Goal: Task Accomplishment & Management: Use online tool/utility

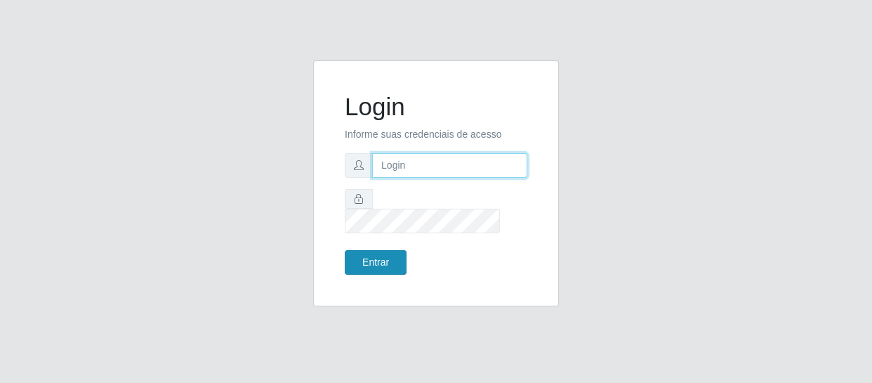
type input "[EMAIL_ADDRESS][DOMAIN_NAME]"
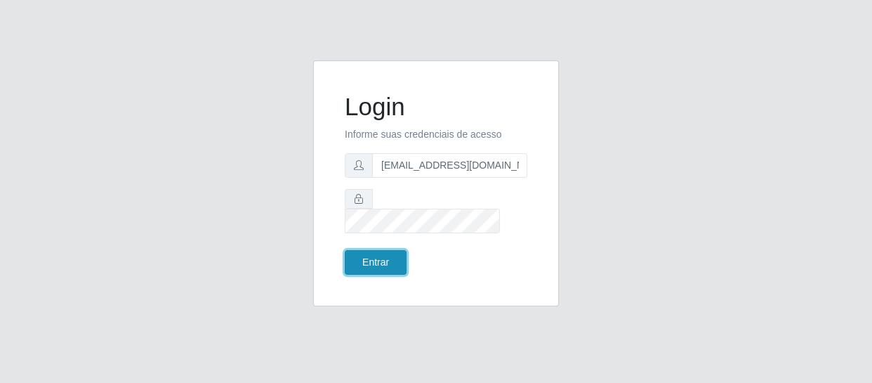
click at [377, 250] on button "Entrar" at bounding box center [376, 262] width 62 height 25
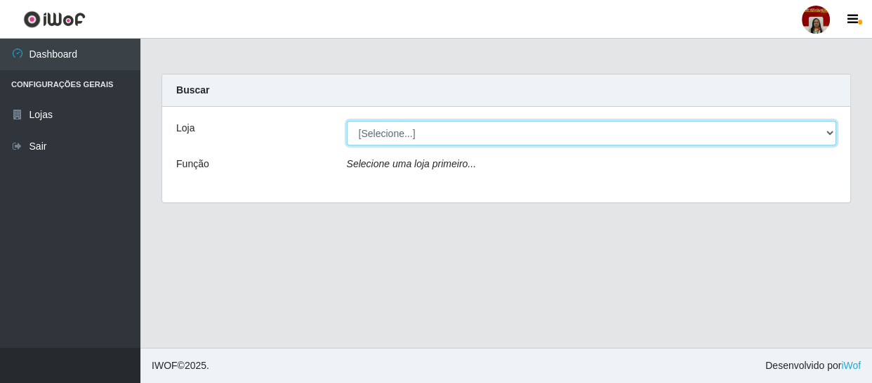
click at [460, 133] on select "[Selecione...] Mar Vermelho - Loja 04" at bounding box center [592, 133] width 490 height 25
select select "251"
click at [347, 121] on select "[Selecione...] Mar Vermelho - Loja 04" at bounding box center [592, 133] width 490 height 25
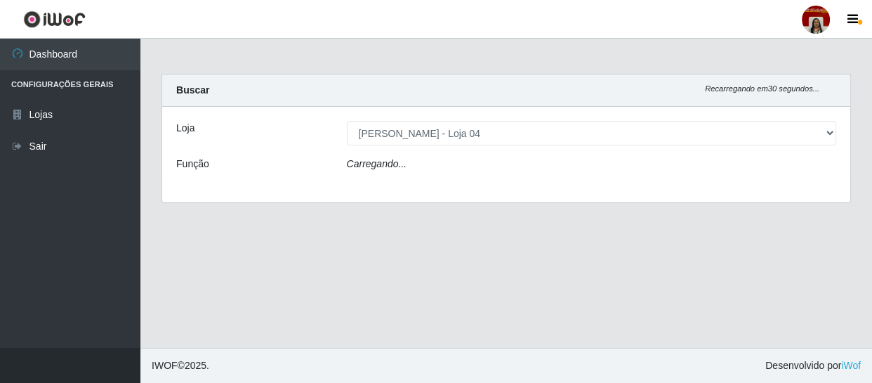
click at [450, 157] on div "Carregando..." at bounding box center [591, 167] width 511 height 20
click at [451, 166] on div "Carregando..." at bounding box center [591, 167] width 511 height 20
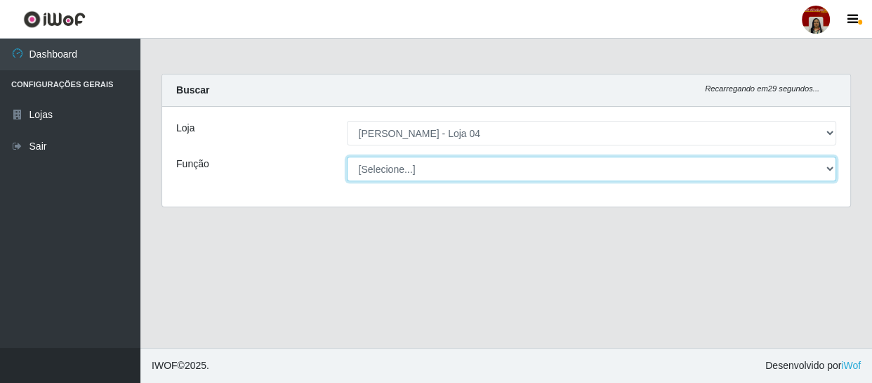
click at [455, 168] on select "[Selecione...] ASG ASG + ASG ++ Auxiliar de Depósito Auxiliar de Depósito + Aux…" at bounding box center [592, 169] width 490 height 25
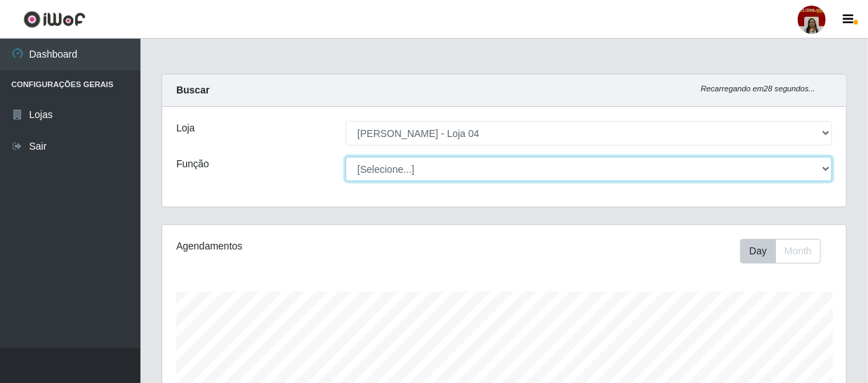
scroll to position [291, 684]
click at [346, 157] on select "[Selecione...] ASG ASG + ASG ++ Auxiliar de Depósito Auxiliar de Depósito + Aux…" at bounding box center [589, 169] width 487 height 25
click at [475, 169] on select "[Selecione...] ASG ASG + ASG ++ Auxiliar de Depósito Auxiliar de Depósito + Aux…" at bounding box center [589, 169] width 487 height 25
select select "112"
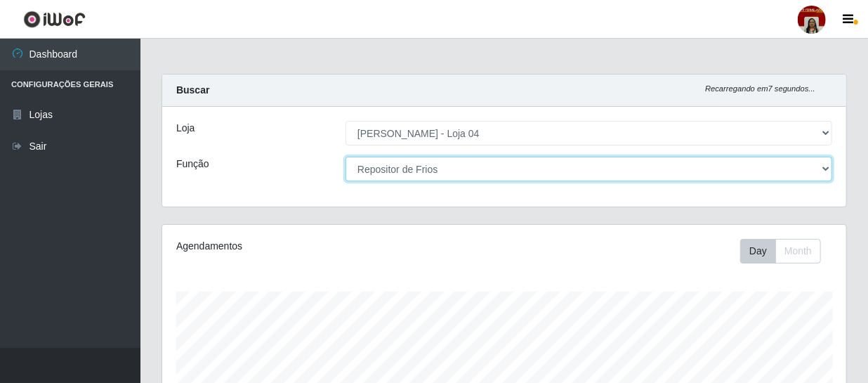
click at [346, 157] on select "[Selecione...] ASG ASG + ASG ++ Auxiliar de Depósito Auxiliar de Depósito + Aux…" at bounding box center [589, 169] width 487 height 25
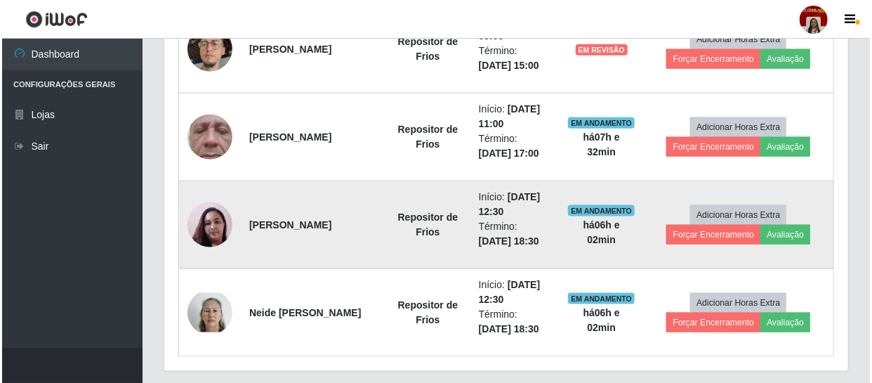
scroll to position [737, 0]
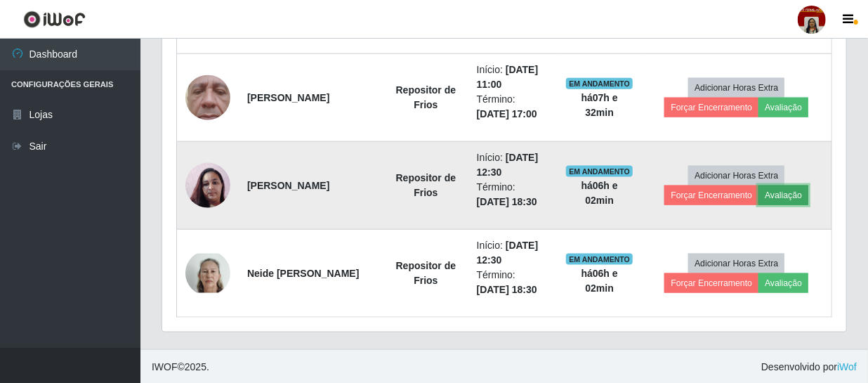
click at [785, 185] on button "Avaliação" at bounding box center [783, 195] width 50 height 20
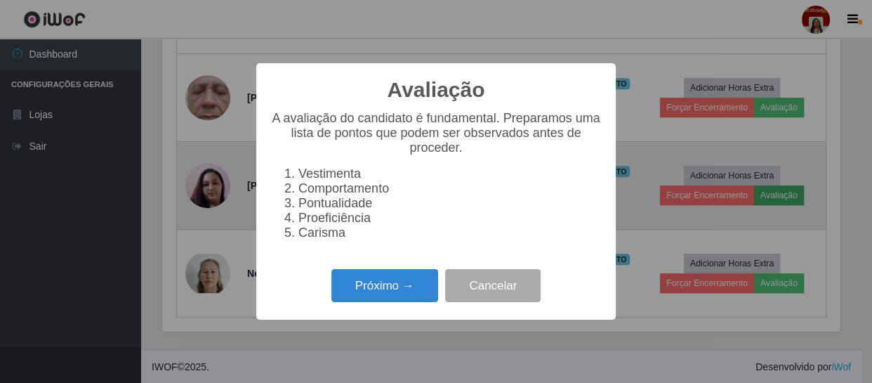
scroll to position [291, 678]
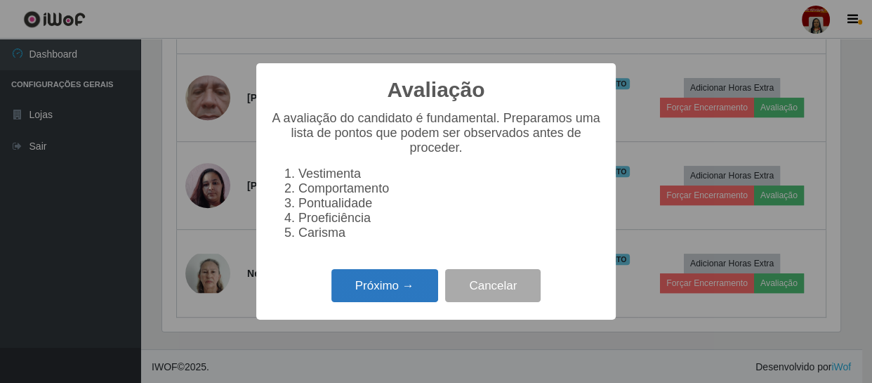
click at [393, 282] on button "Próximo →" at bounding box center [384, 285] width 107 height 33
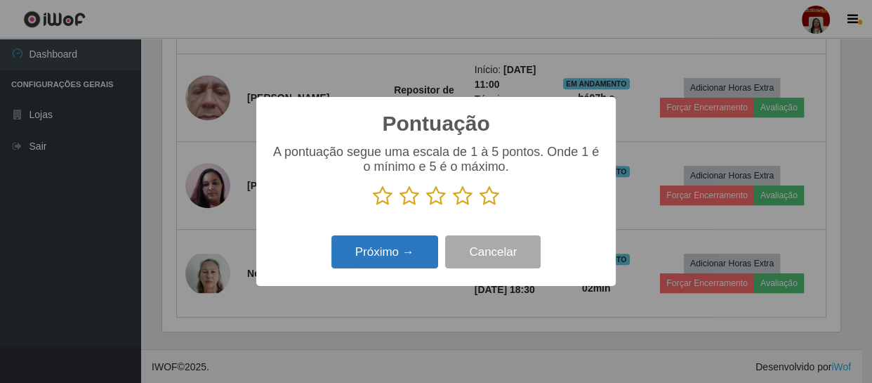
scroll to position [701955, 701567]
click at [496, 202] on icon at bounding box center [490, 195] width 20 height 21
click at [480, 206] on input "radio" at bounding box center [480, 206] width 0 height 0
click at [433, 257] on button "Próximo →" at bounding box center [384, 251] width 107 height 33
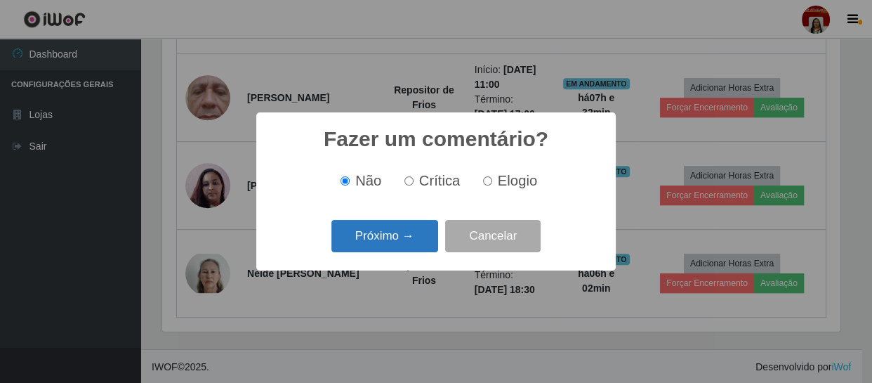
click at [364, 243] on button "Próximo →" at bounding box center [384, 236] width 107 height 33
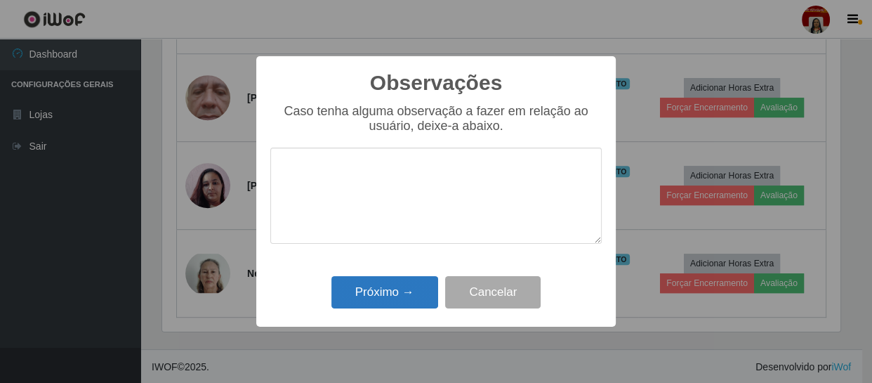
drag, startPoint x: 391, startPoint y: 312, endPoint x: 390, endPoint y: 298, distance: 14.1
click at [390, 304] on div "Próximo → Cancelar" at bounding box center [435, 292] width 331 height 40
click at [393, 298] on button "Próximo →" at bounding box center [384, 292] width 107 height 33
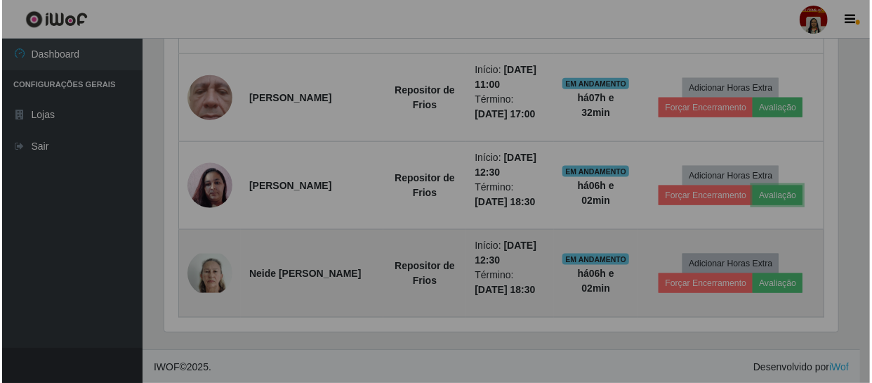
scroll to position [291, 684]
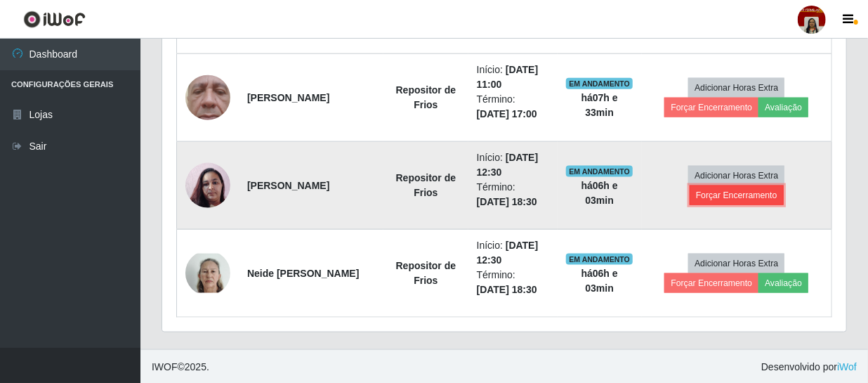
click at [723, 197] on button "Forçar Encerramento" at bounding box center [737, 195] width 94 height 20
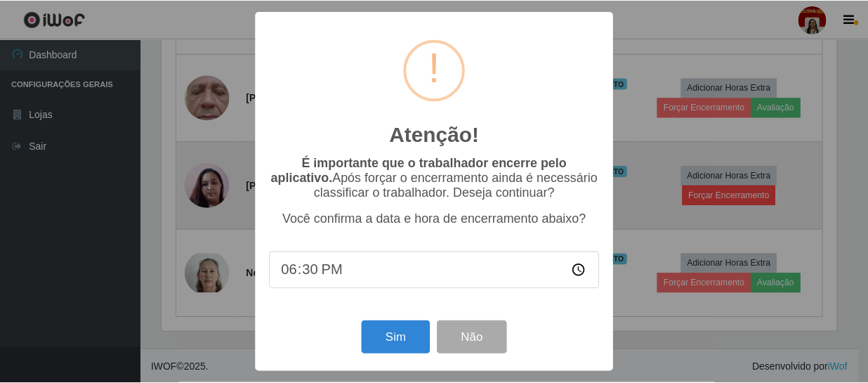
scroll to position [291, 678]
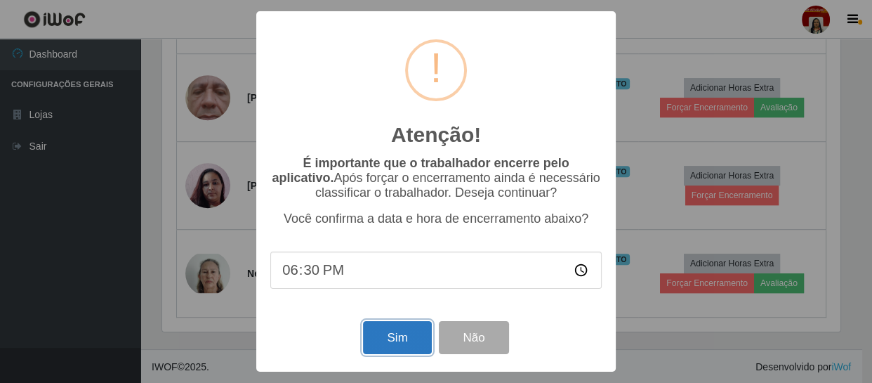
click at [409, 336] on button "Sim" at bounding box center [397, 337] width 68 height 33
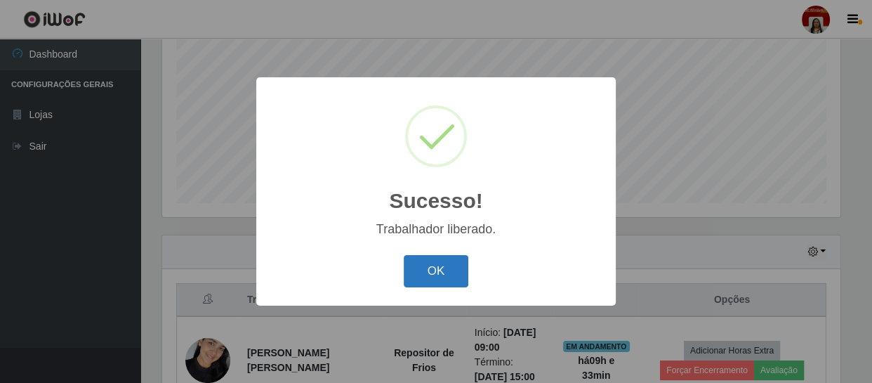
click at [430, 273] on button "OK" at bounding box center [436, 271] width 65 height 33
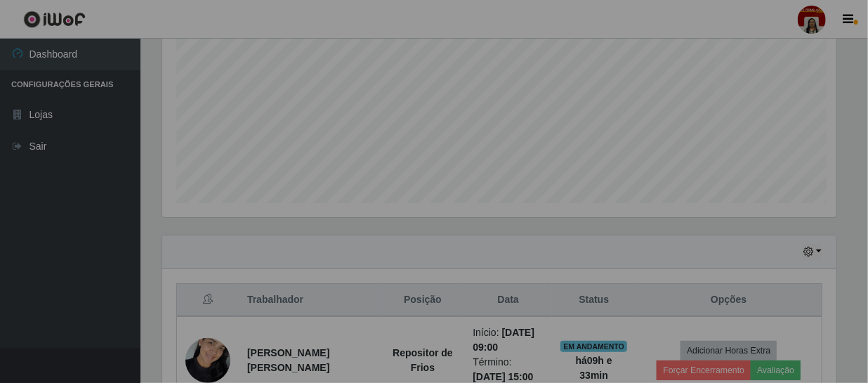
scroll to position [291, 684]
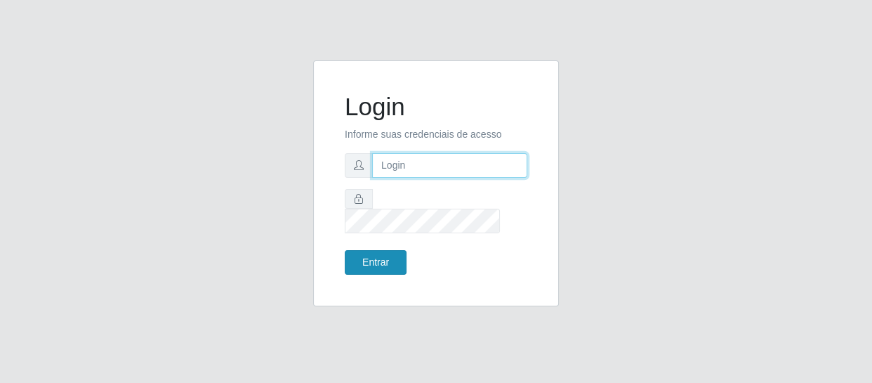
type input "[EMAIL_ADDRESS][DOMAIN_NAME]"
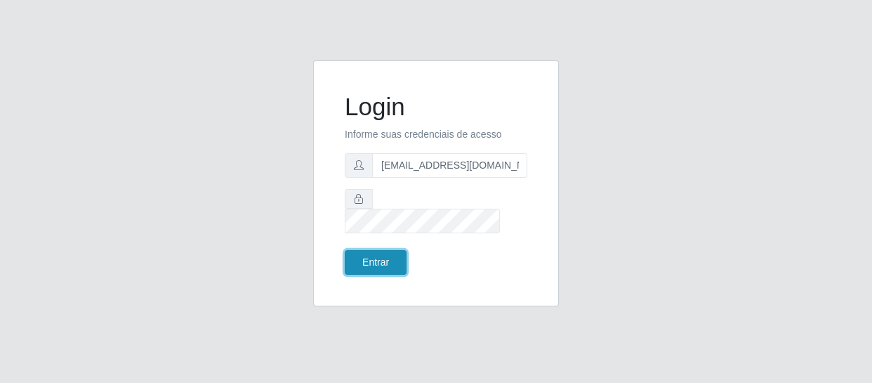
click at [387, 250] on button "Entrar" at bounding box center [376, 262] width 62 height 25
click at [386, 253] on button "Entrar" at bounding box center [376, 262] width 62 height 25
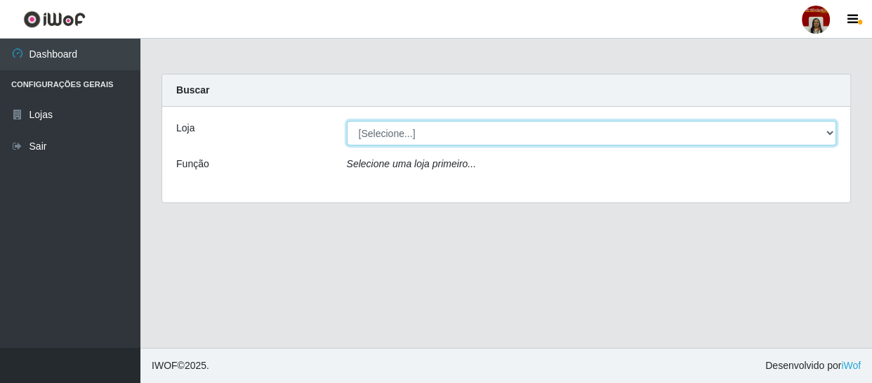
click at [461, 136] on select "[Selecione...] Mar Vermelho - Loja 04" at bounding box center [592, 133] width 490 height 25
select select "251"
click at [347, 121] on select "[Selecione...] Mar Vermelho - Loja 04" at bounding box center [592, 133] width 490 height 25
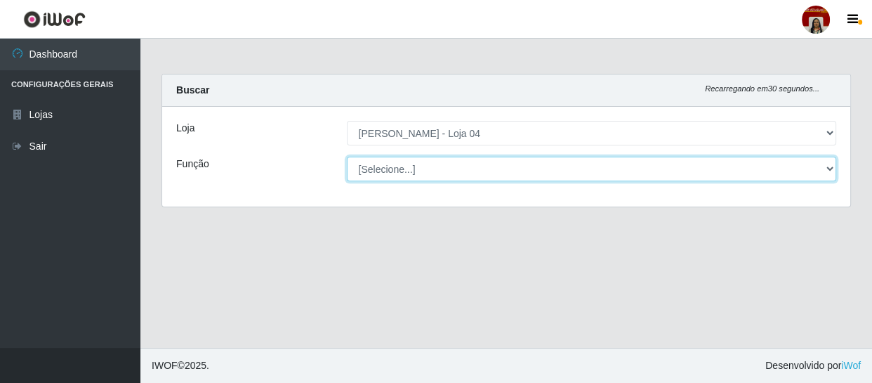
click at [449, 172] on select "[Selecione...] ASG ASG + ASG ++ Auxiliar de Depósito Auxiliar de Depósito + Aux…" at bounding box center [592, 169] width 490 height 25
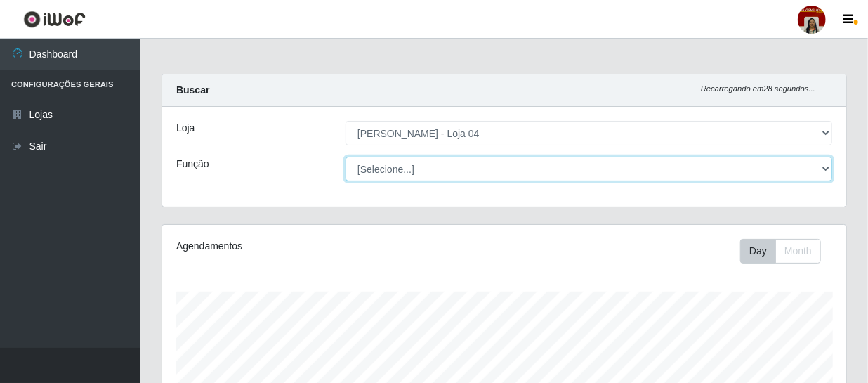
scroll to position [291, 684]
click at [346, 157] on select "[Selecione...] ASG ASG + ASG ++ Auxiliar de Depósito Auxiliar de Depósito + Aux…" at bounding box center [589, 169] width 487 height 25
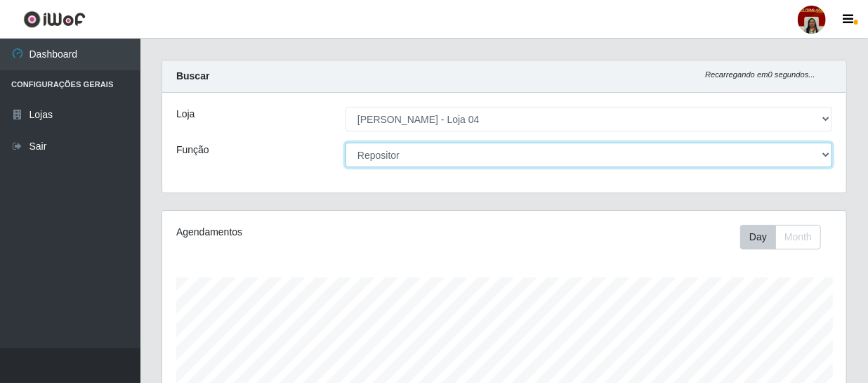
scroll to position [0, 0]
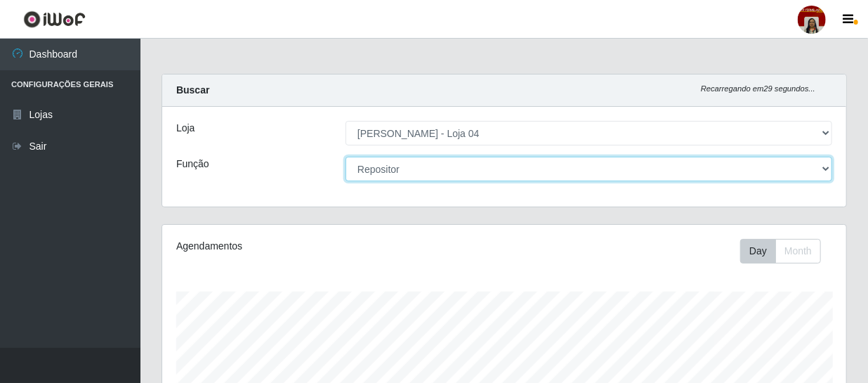
click at [792, 175] on select "[Selecione...] ASG ASG + ASG ++ Auxiliar de Depósito Auxiliar de Depósito + Aux…" at bounding box center [589, 169] width 487 height 25
select select "22"
click at [346, 157] on select "[Selecione...] ASG ASG + ASG ++ Auxiliar de Depósito Auxiliar de Depósito + Aux…" at bounding box center [589, 169] width 487 height 25
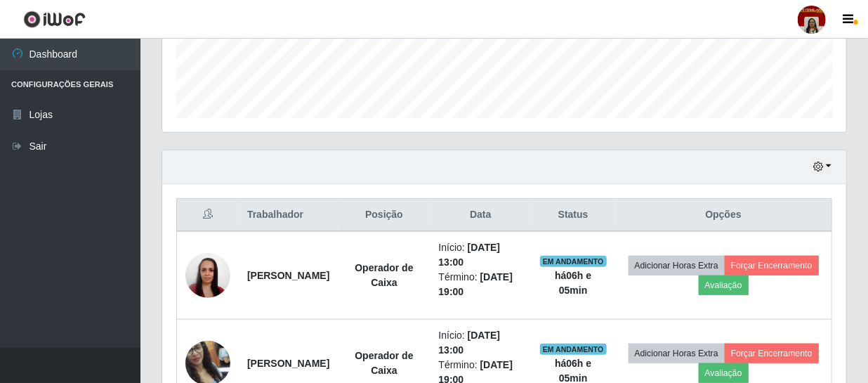
scroll to position [511, 0]
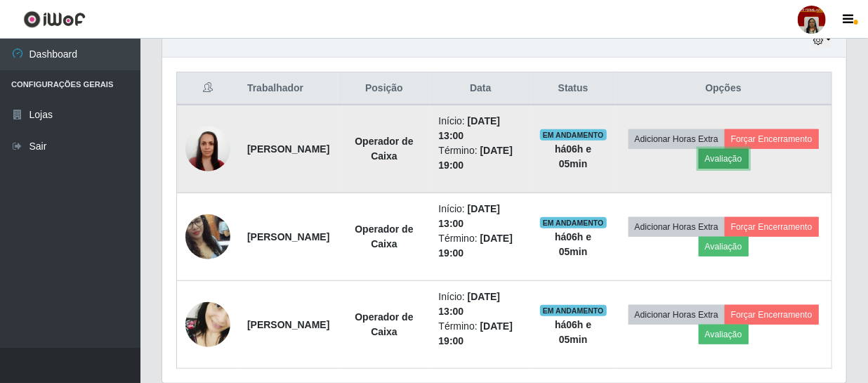
click at [749, 161] on button "Avaliação" at bounding box center [724, 159] width 50 height 20
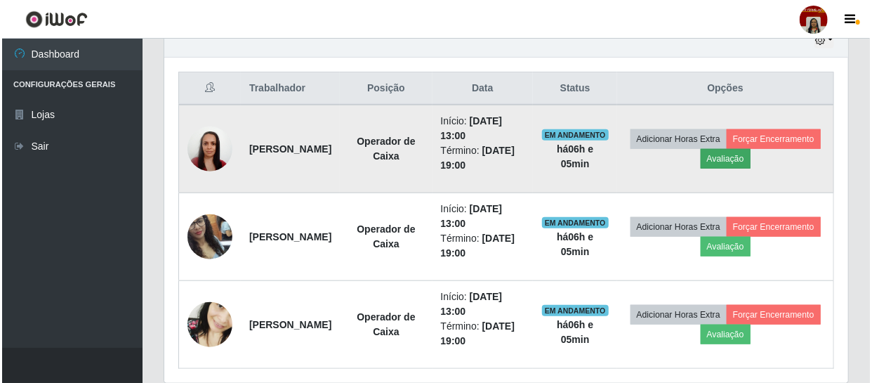
scroll to position [291, 678]
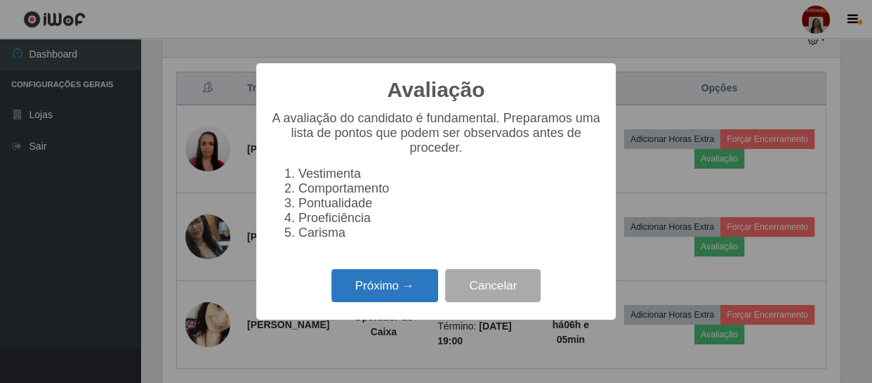
click at [416, 292] on button "Próximo →" at bounding box center [384, 285] width 107 height 33
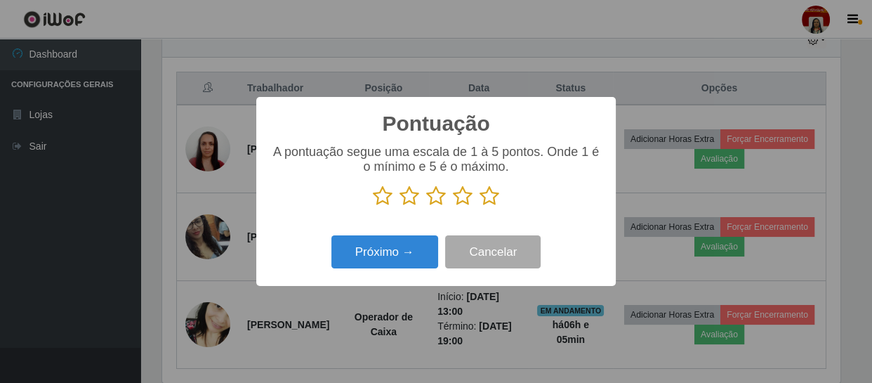
click at [485, 202] on icon at bounding box center [490, 195] width 20 height 21
click at [480, 206] on input "radio" at bounding box center [480, 206] width 0 height 0
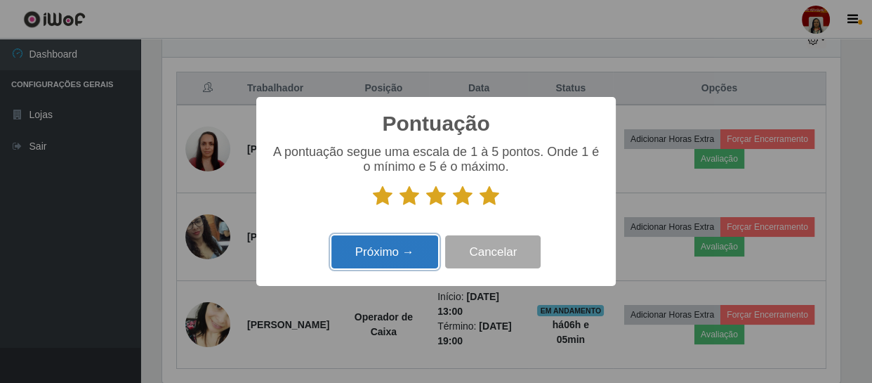
click at [414, 252] on button "Próximo →" at bounding box center [384, 251] width 107 height 33
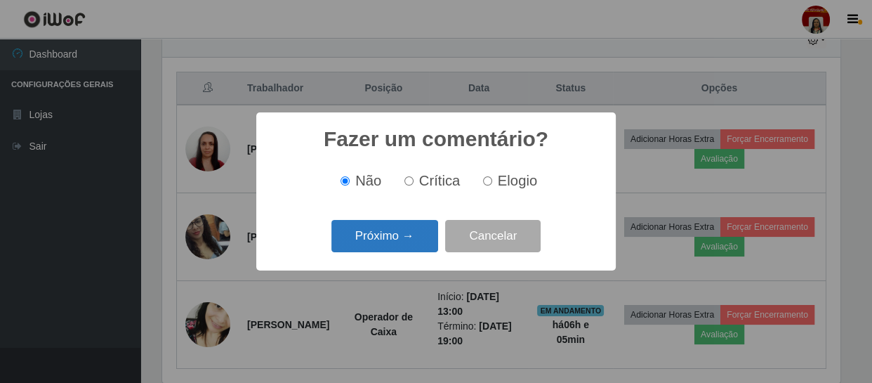
click at [414, 237] on button "Próximo →" at bounding box center [384, 236] width 107 height 33
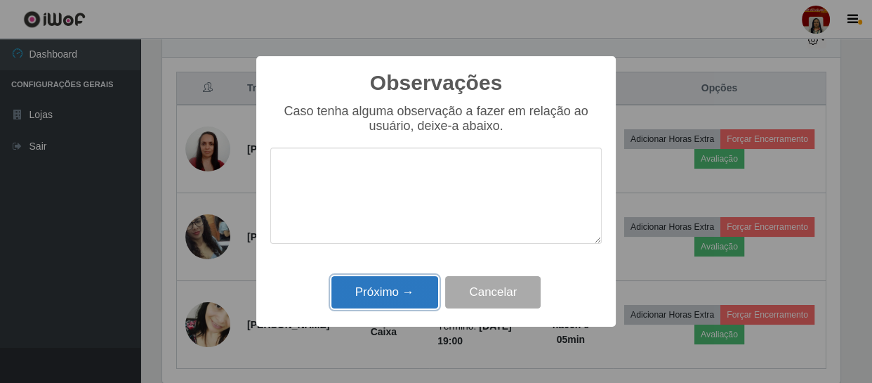
click at [414, 288] on button "Próximo →" at bounding box center [384, 292] width 107 height 33
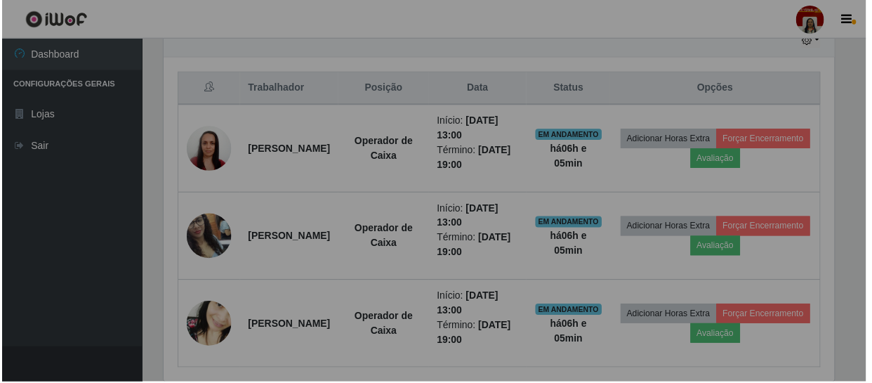
scroll to position [291, 684]
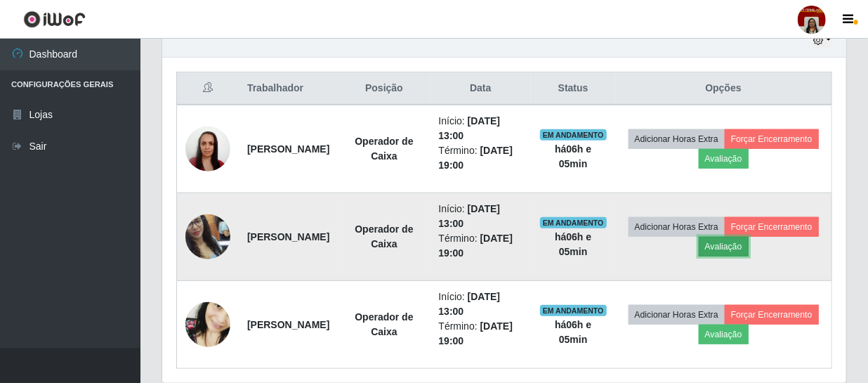
click at [749, 242] on button "Avaliação" at bounding box center [724, 247] width 50 height 20
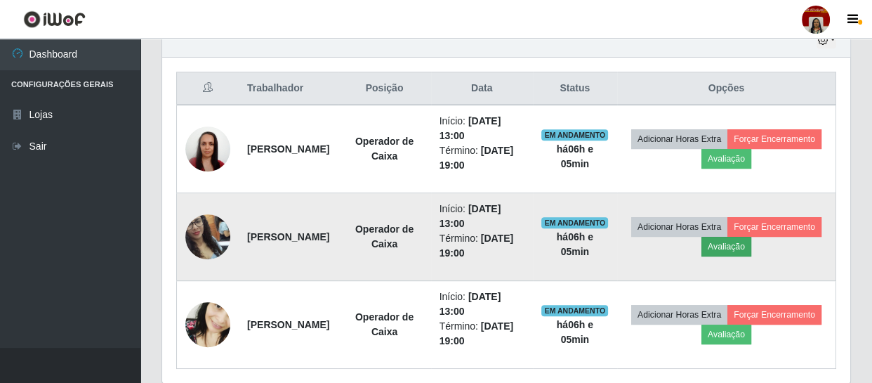
scroll to position [291, 678]
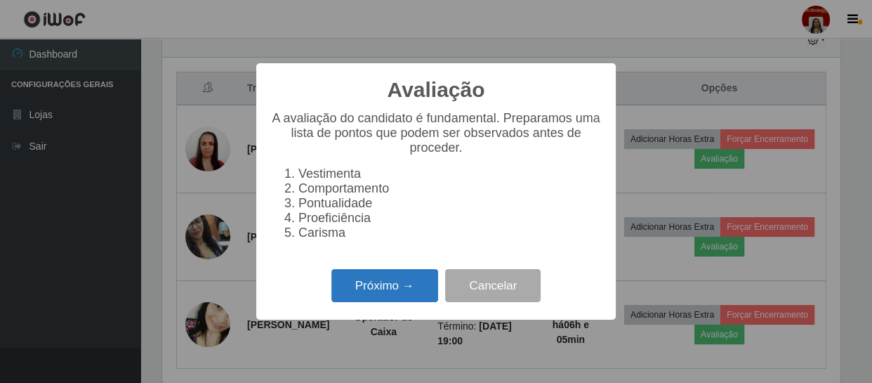
click at [394, 296] on button "Próximo →" at bounding box center [384, 285] width 107 height 33
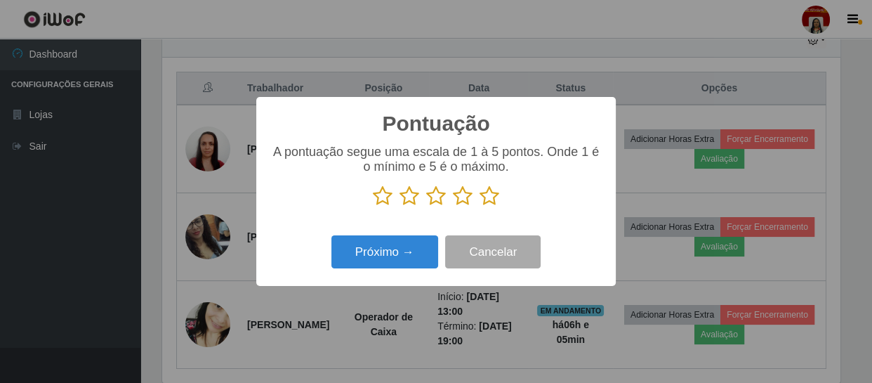
scroll to position [701955, 701567]
click at [488, 194] on icon at bounding box center [490, 195] width 20 height 21
click at [480, 206] on input "radio" at bounding box center [480, 206] width 0 height 0
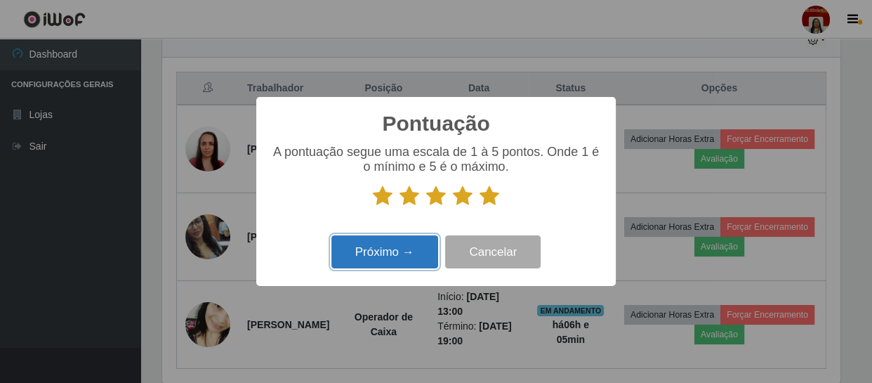
click at [428, 244] on button "Próximo →" at bounding box center [384, 251] width 107 height 33
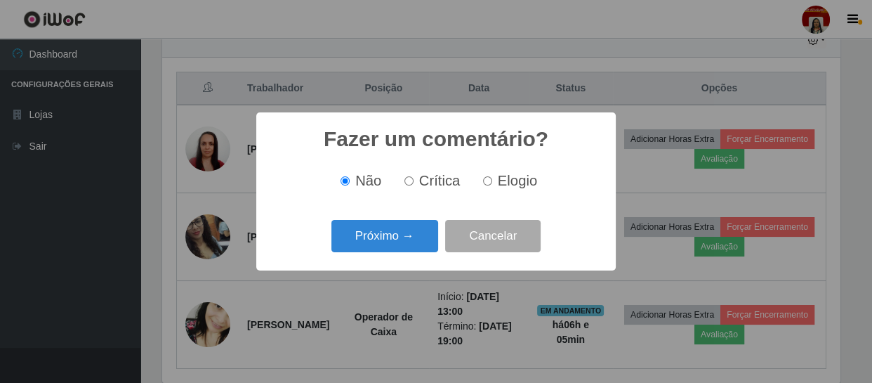
click at [428, 244] on button "Próximo →" at bounding box center [384, 236] width 107 height 33
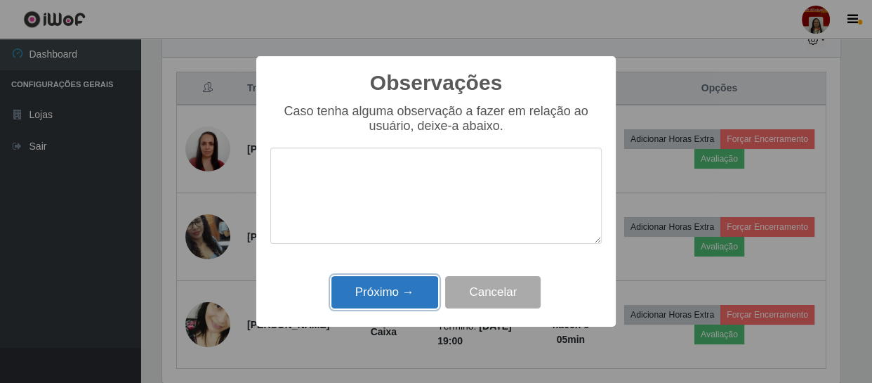
click at [394, 294] on button "Próximo →" at bounding box center [384, 292] width 107 height 33
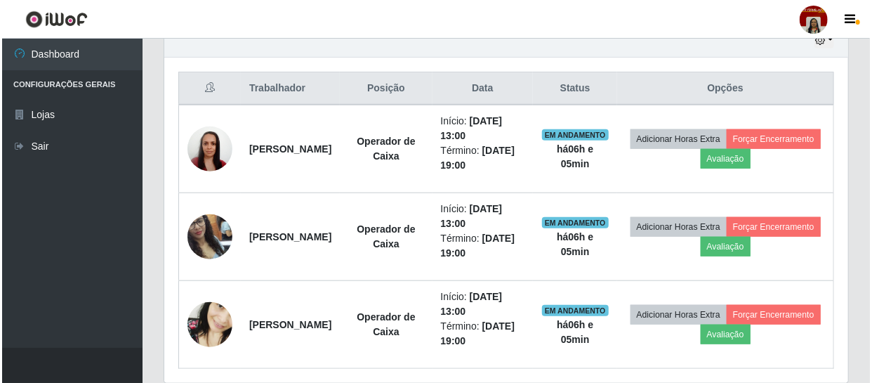
scroll to position [291, 684]
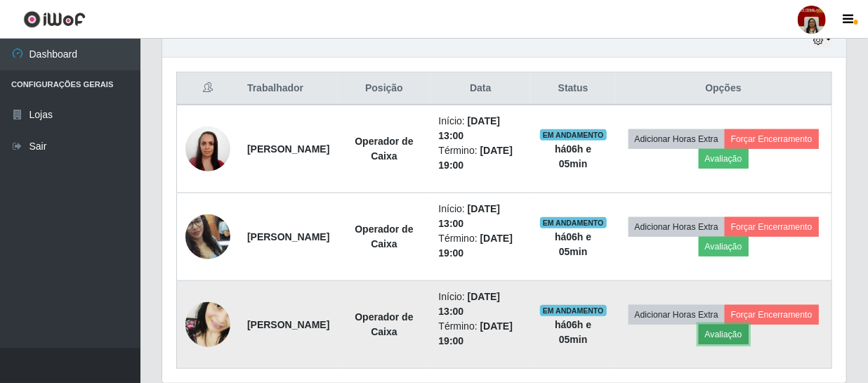
click at [749, 330] on button "Avaliação" at bounding box center [724, 334] width 50 height 20
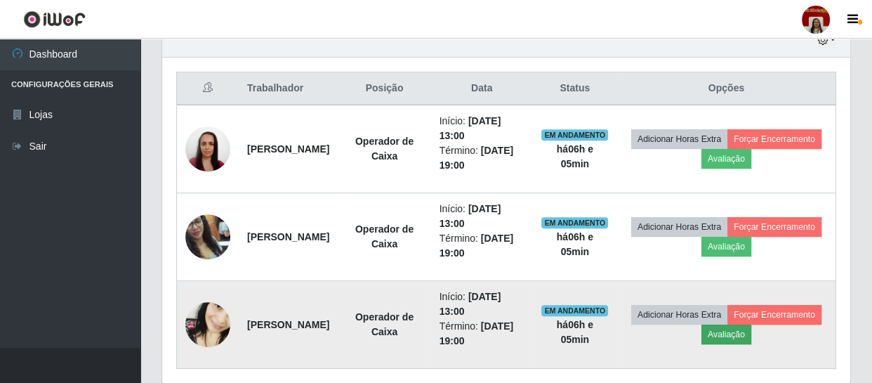
scroll to position [291, 678]
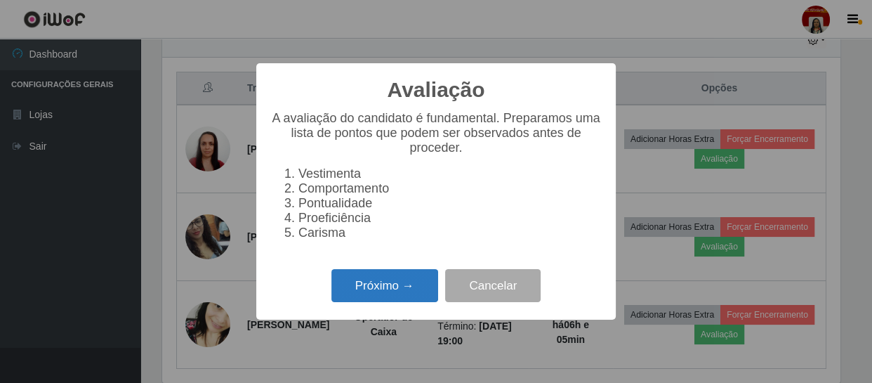
click at [419, 291] on button "Próximo →" at bounding box center [384, 285] width 107 height 33
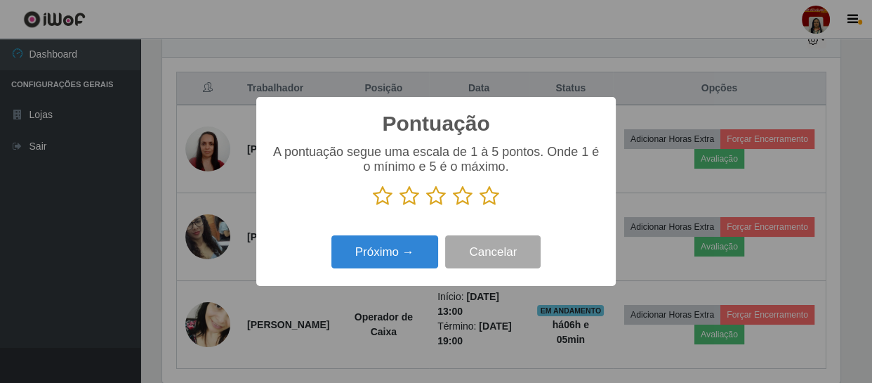
click at [489, 197] on icon at bounding box center [490, 195] width 20 height 21
click at [480, 206] on input "radio" at bounding box center [480, 206] width 0 height 0
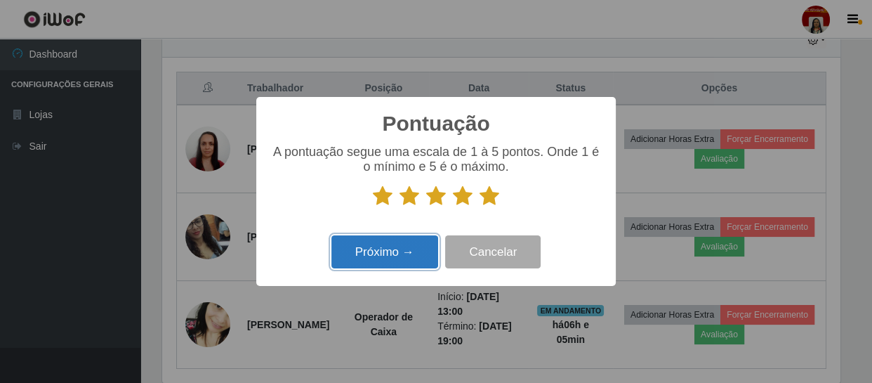
click at [414, 247] on button "Próximo →" at bounding box center [384, 251] width 107 height 33
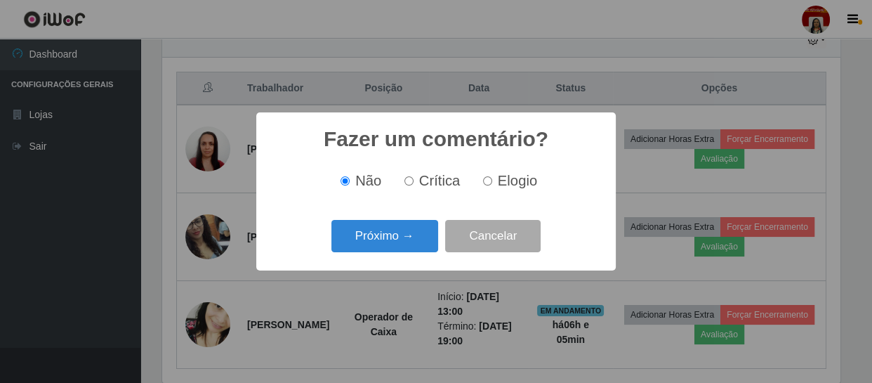
click at [414, 247] on button "Próximo →" at bounding box center [384, 236] width 107 height 33
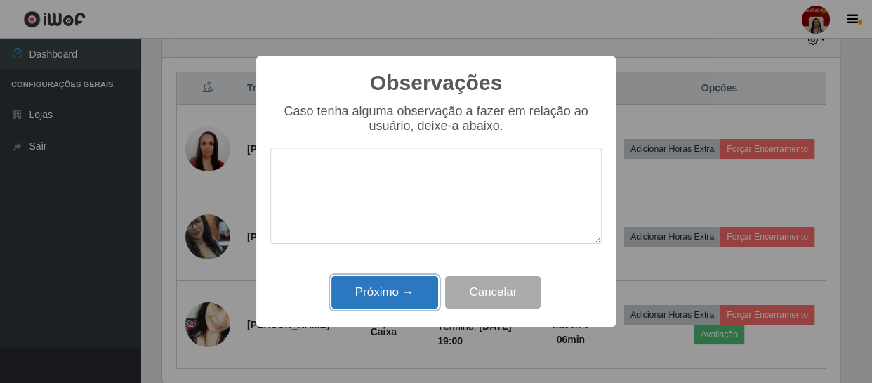
click at [407, 295] on button "Próximo →" at bounding box center [384, 292] width 107 height 33
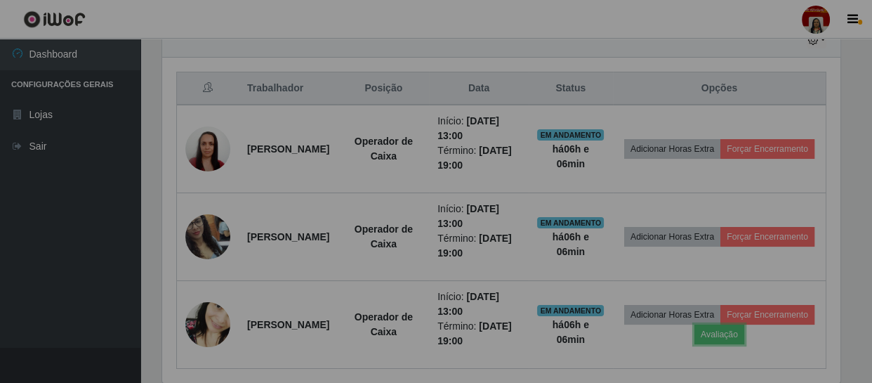
scroll to position [291, 684]
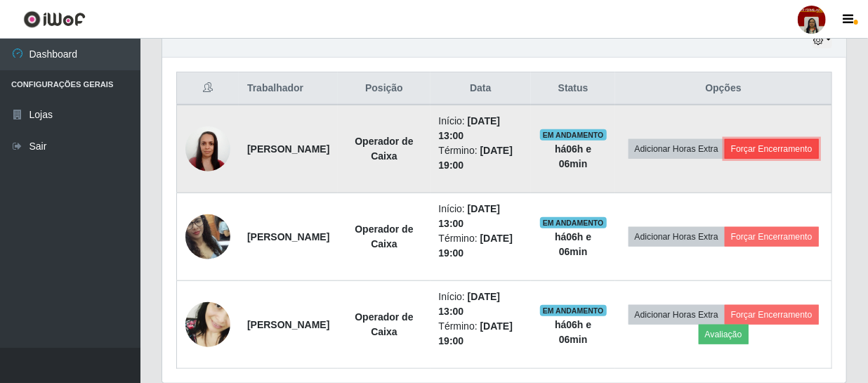
click at [749, 159] on button "Forçar Encerramento" at bounding box center [772, 149] width 94 height 20
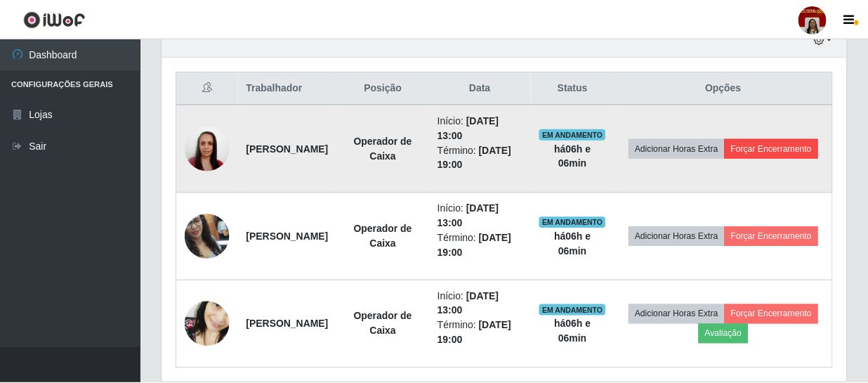
scroll to position [291, 678]
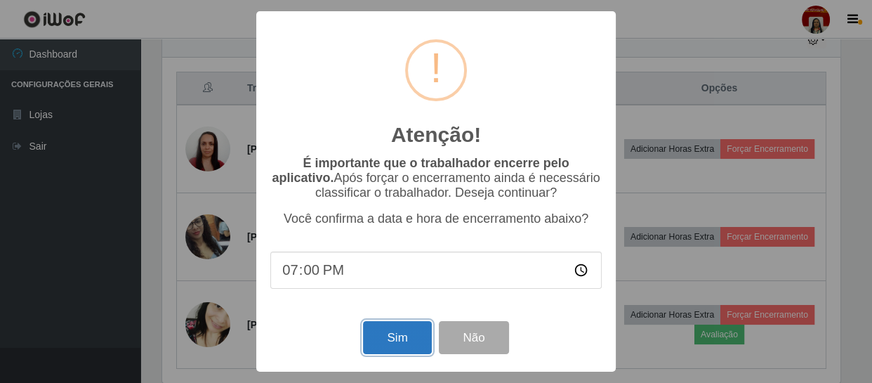
click at [396, 339] on button "Sim" at bounding box center [397, 337] width 68 height 33
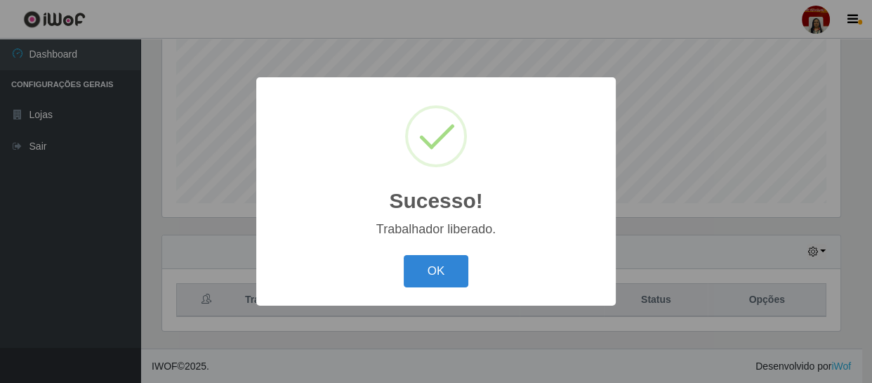
click at [723, 242] on div "Sucesso! × Trabalhador liberado. OK Cancel" at bounding box center [436, 191] width 872 height 383
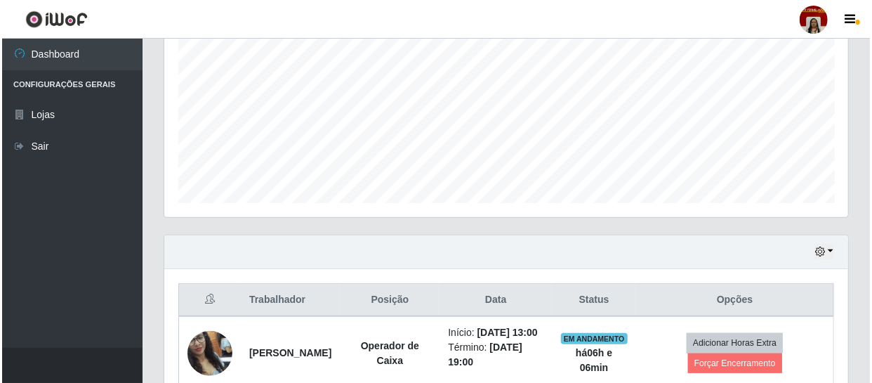
scroll to position [0, 0]
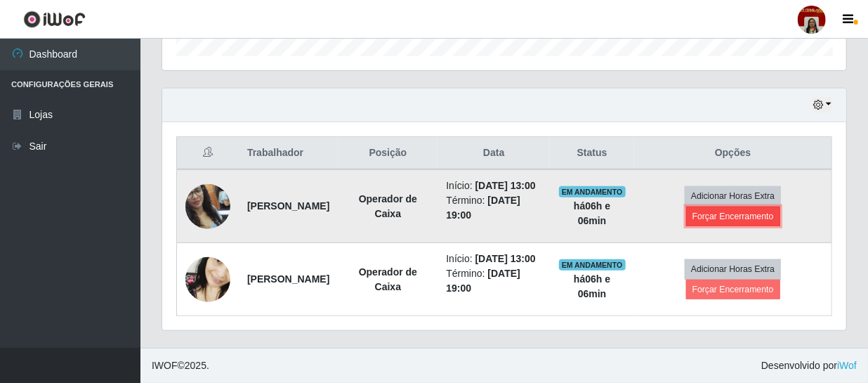
click at [747, 206] on button "Forçar Encerramento" at bounding box center [733, 216] width 94 height 20
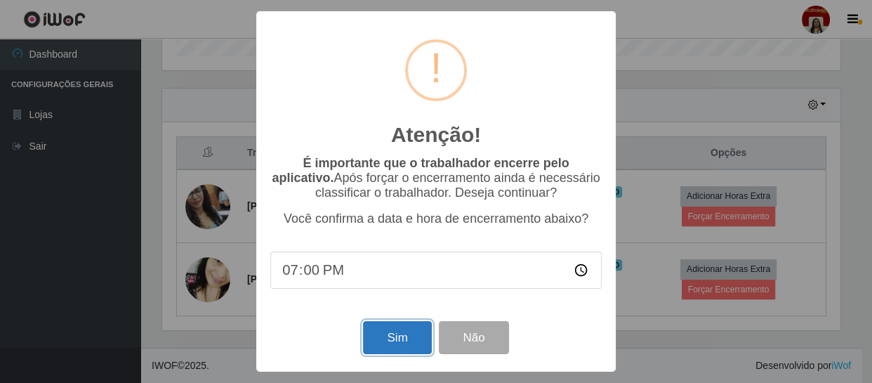
click at [410, 343] on button "Sim" at bounding box center [397, 337] width 68 height 33
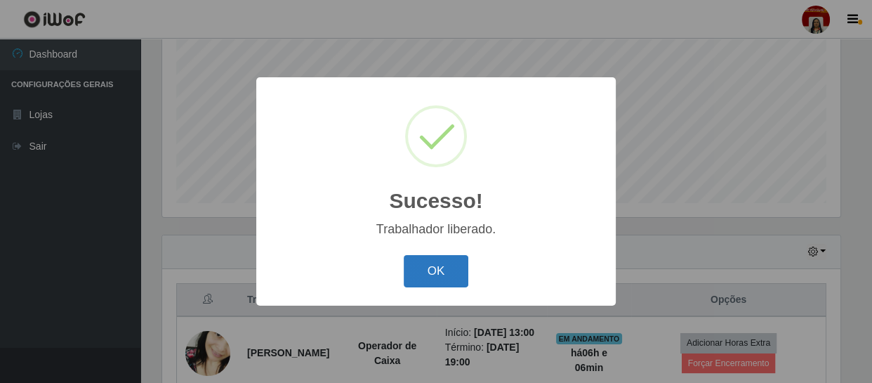
click at [442, 259] on button "OK" at bounding box center [436, 271] width 65 height 33
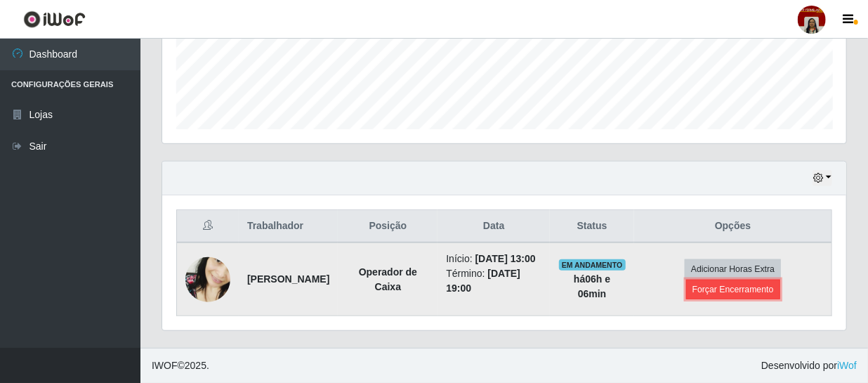
click at [736, 289] on button "Forçar Encerramento" at bounding box center [733, 289] width 94 height 20
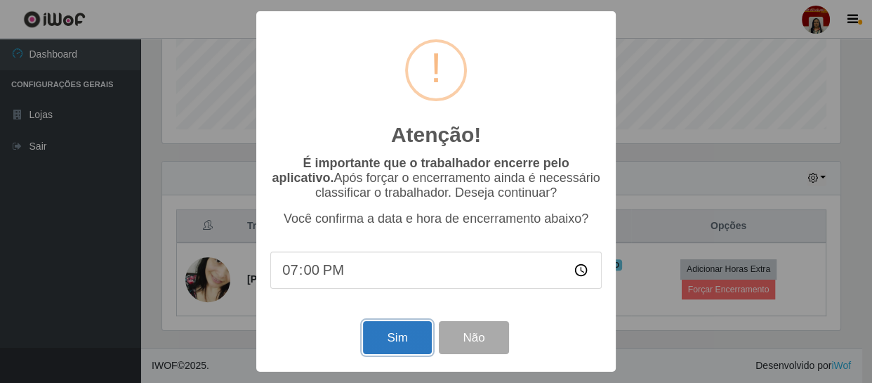
click at [411, 334] on button "Sim" at bounding box center [397, 337] width 68 height 33
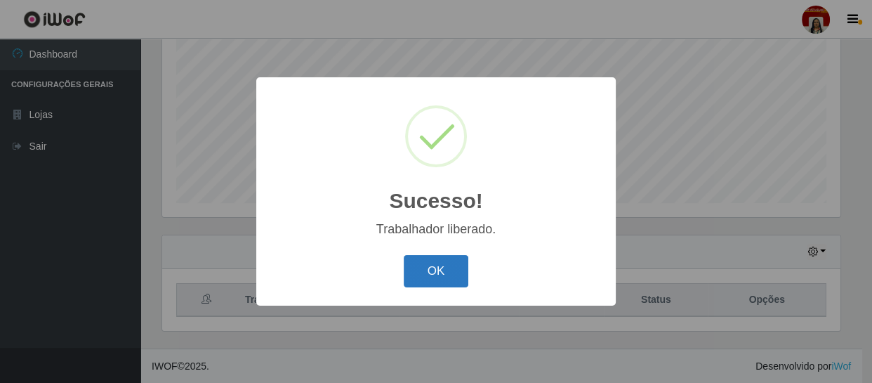
click at [444, 279] on button "OK" at bounding box center [436, 271] width 65 height 33
